Goal: Use online tool/utility: Use online tool/utility

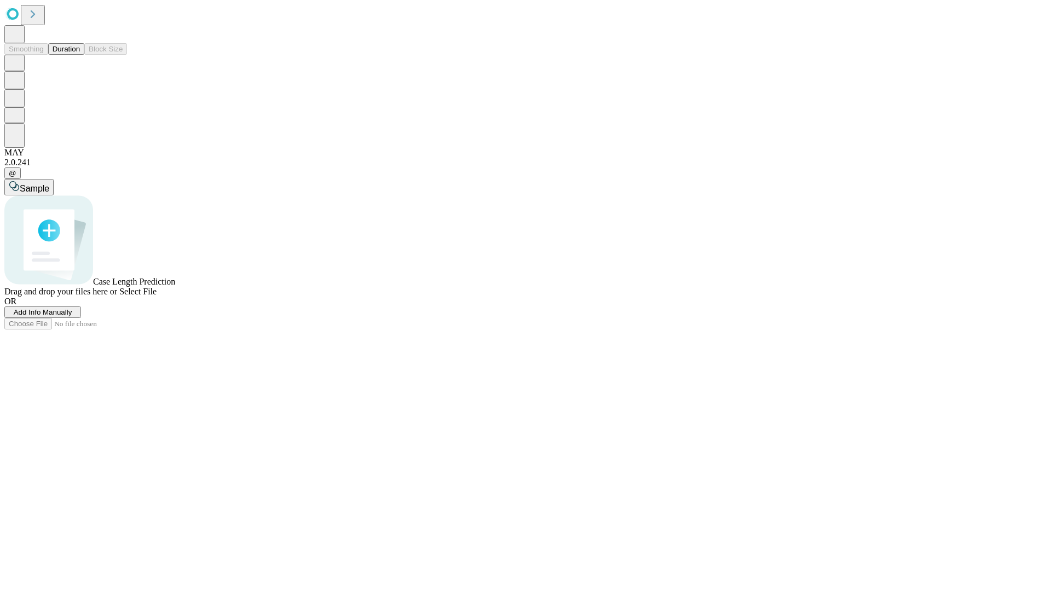
click at [80, 55] on button "Duration" at bounding box center [66, 48] width 36 height 11
click at [72, 316] on span "Add Info Manually" at bounding box center [43, 312] width 59 height 8
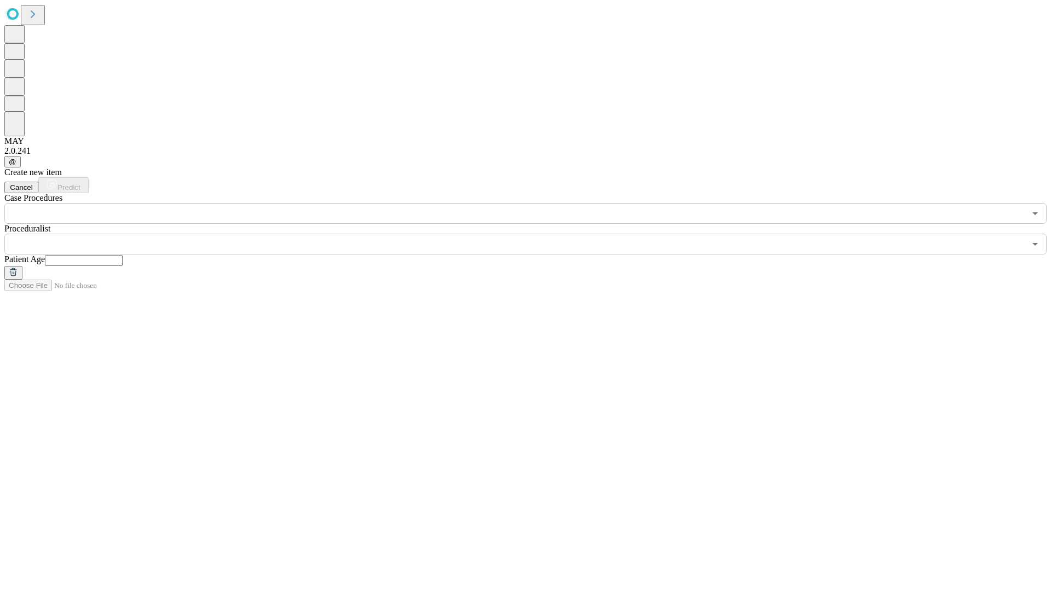
click at [123, 255] on input "text" at bounding box center [84, 260] width 78 height 11
type input "**"
click at [533, 234] on input "text" at bounding box center [514, 244] width 1021 height 21
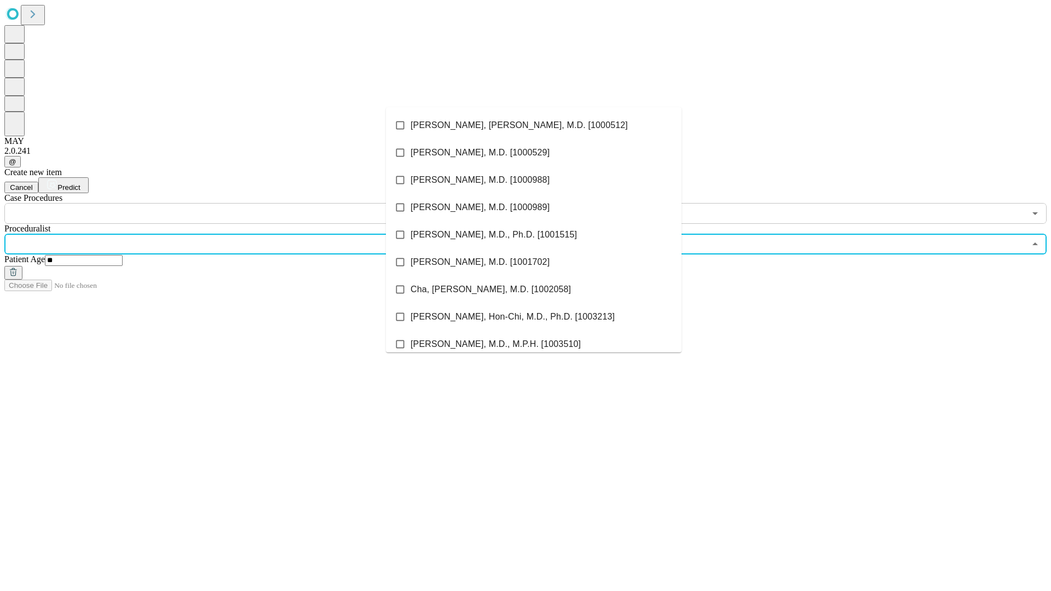
click at [534, 125] on li "[PERSON_NAME], [PERSON_NAME], M.D. [1000512]" at bounding box center [534, 125] width 296 height 27
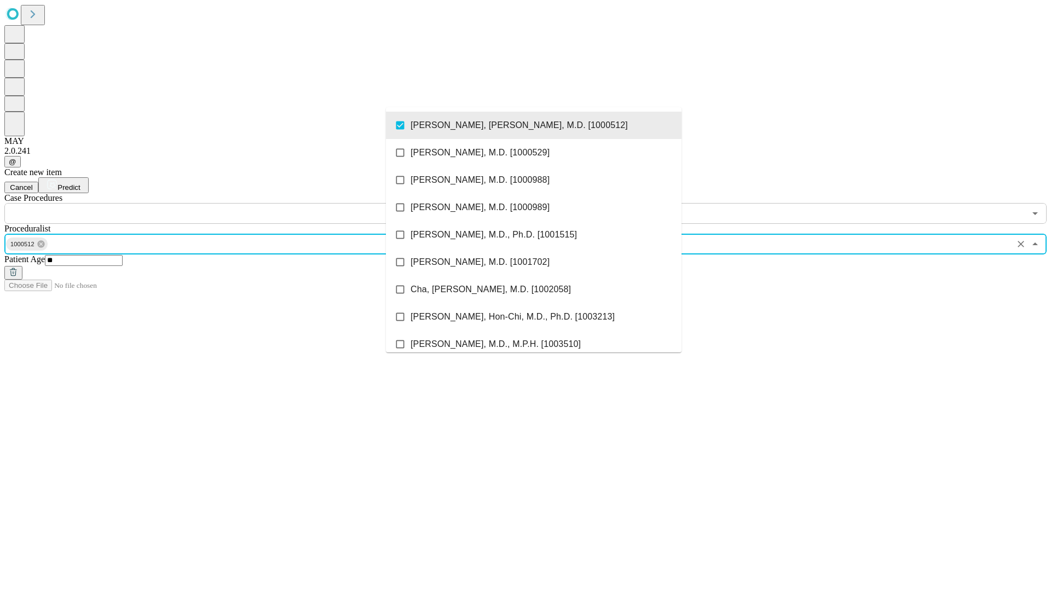
click at [230, 203] on input "text" at bounding box center [514, 213] width 1021 height 21
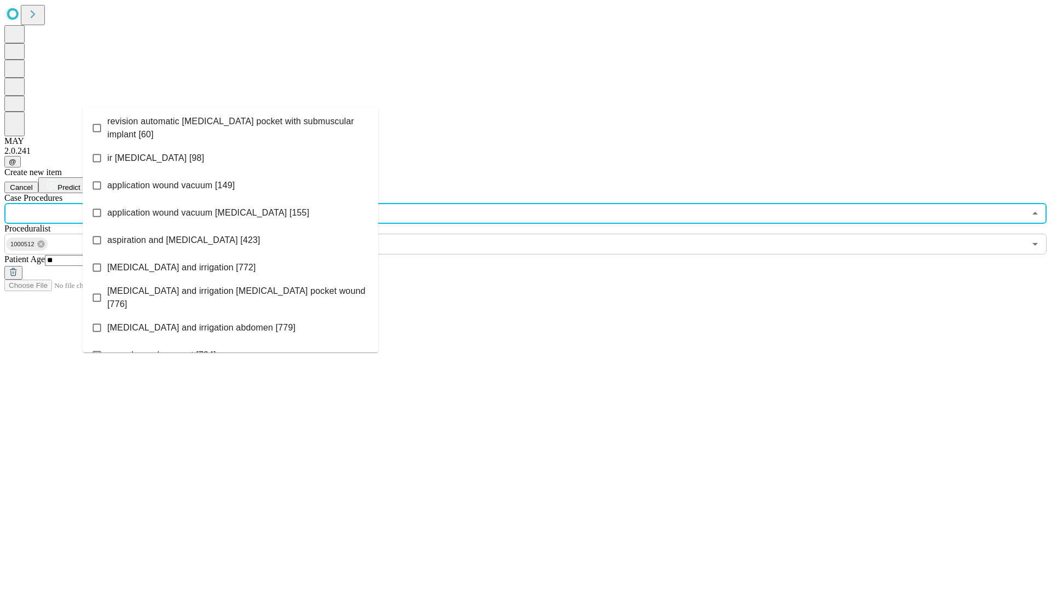
click at [230, 125] on span "revision automatic [MEDICAL_DATA] pocket with submuscular implant [60]" at bounding box center [238, 128] width 262 height 26
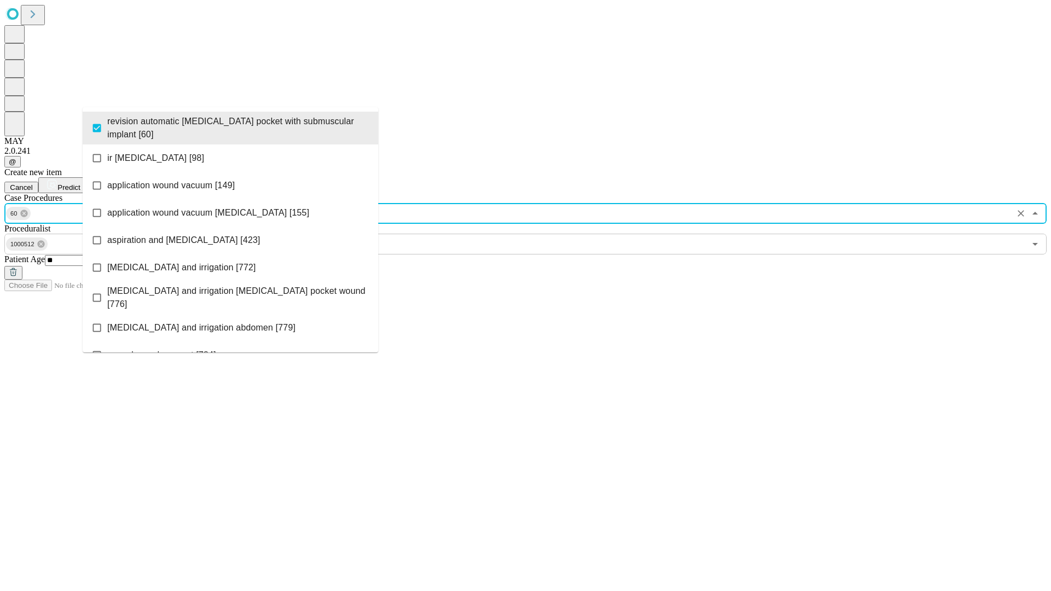
click at [80, 183] on span "Predict" at bounding box center [68, 187] width 22 height 8
